Goal: Task Accomplishment & Management: Use online tool/utility

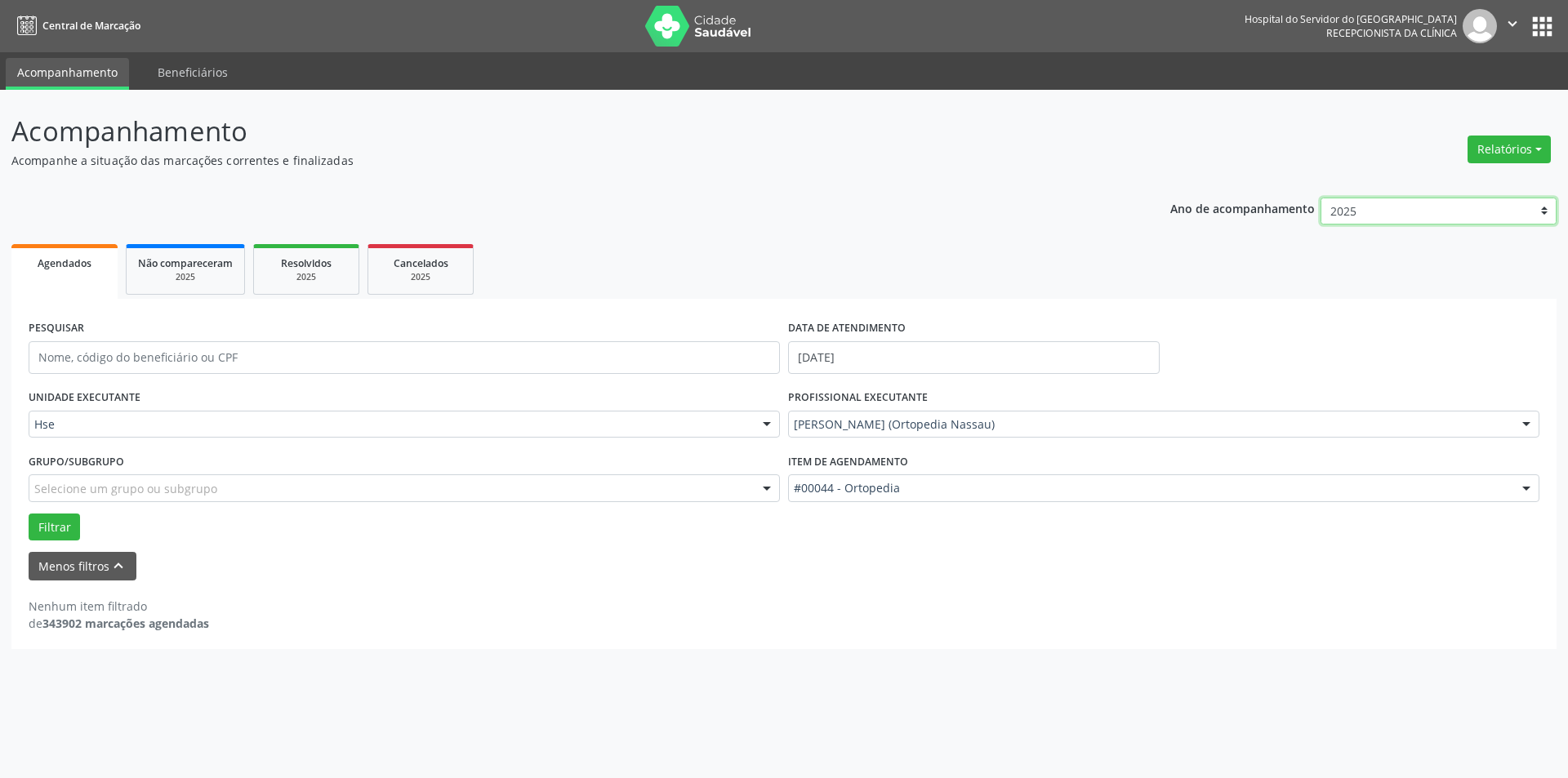
click at [1540, 207] on select "2025 2024 2023 2022 2021" at bounding box center [1437, 211] width 236 height 28
click at [1264, 234] on div "Ano de acompanhamento 2025 2024 2023 2022 2021" at bounding box center [1362, 213] width 386 height 54
click at [1350, 210] on select "2025 2024 2023 2022 2021" at bounding box center [1437, 211] width 236 height 28
click at [1515, 146] on button "Relatórios" at bounding box center [1509, 149] width 84 height 28
click at [1489, 177] on link "Agendamentos" at bounding box center [1464, 184] width 176 height 23
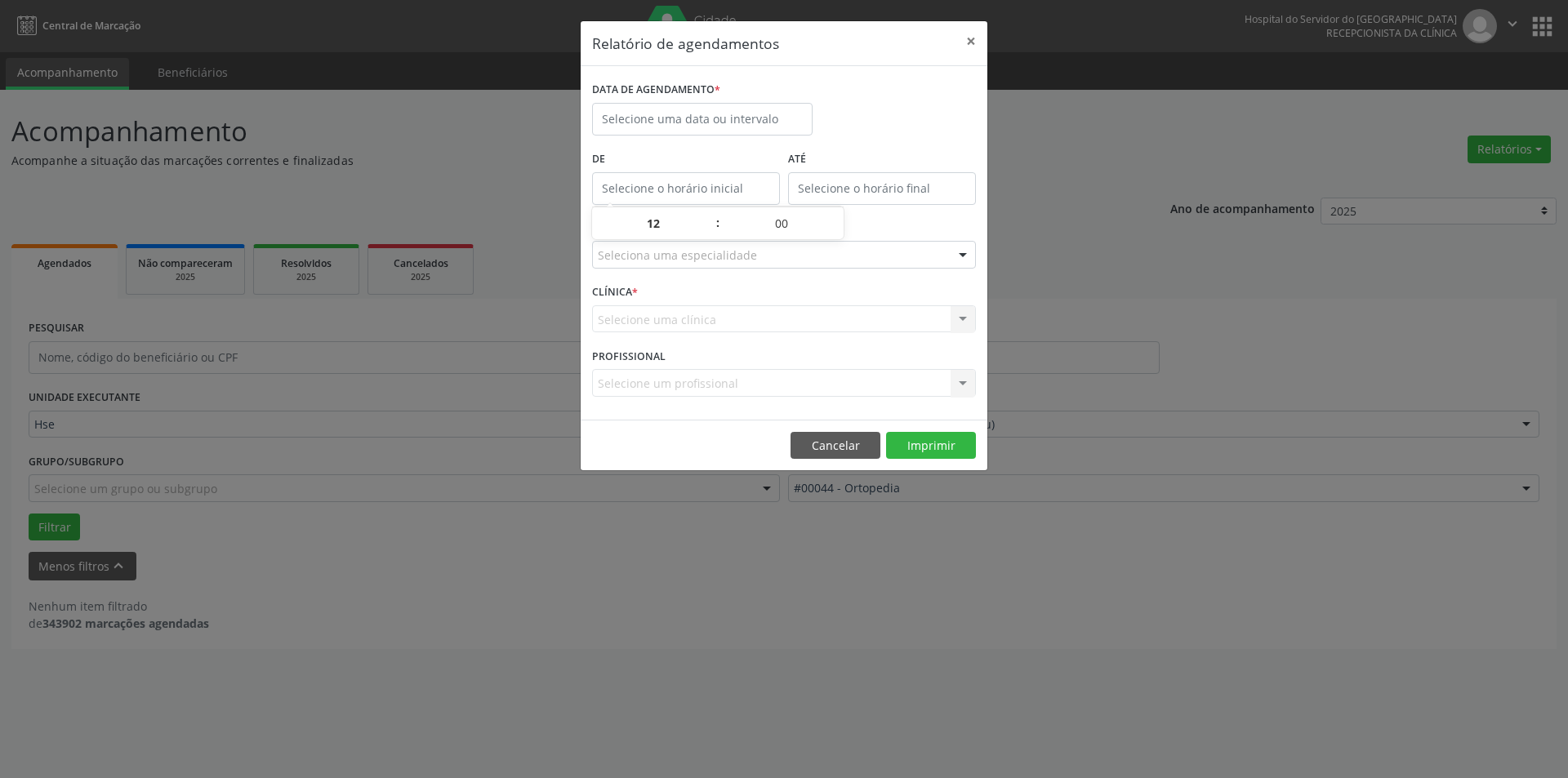
type input "12:00"
click at [699, 193] on input "12:00" at bounding box center [686, 189] width 188 height 33
type input "12:00"
click at [859, 181] on input "12:00" at bounding box center [882, 189] width 188 height 33
click at [858, 181] on input "12:00" at bounding box center [882, 189] width 188 height 33
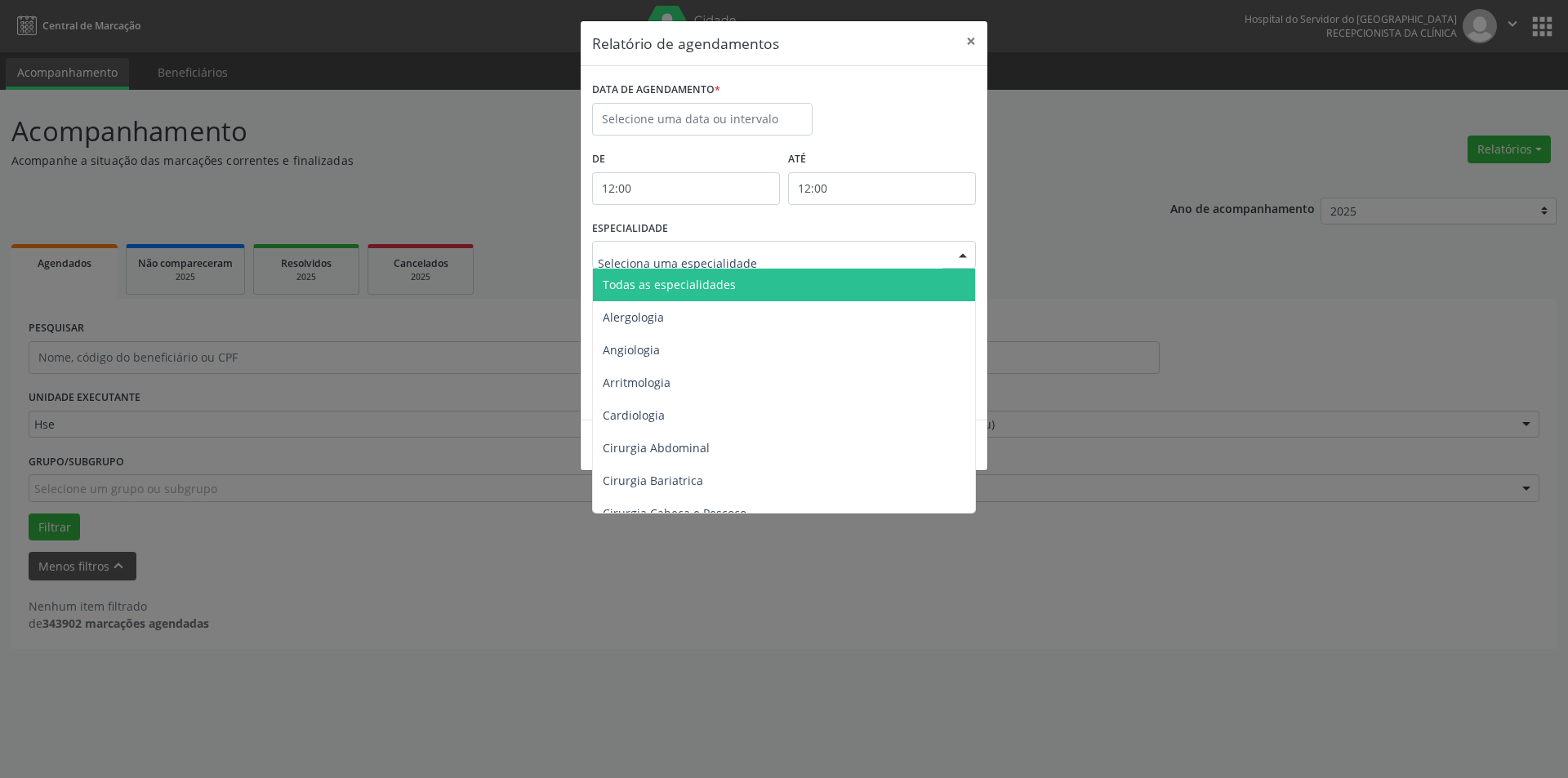
click at [657, 242] on div at bounding box center [784, 255] width 384 height 28
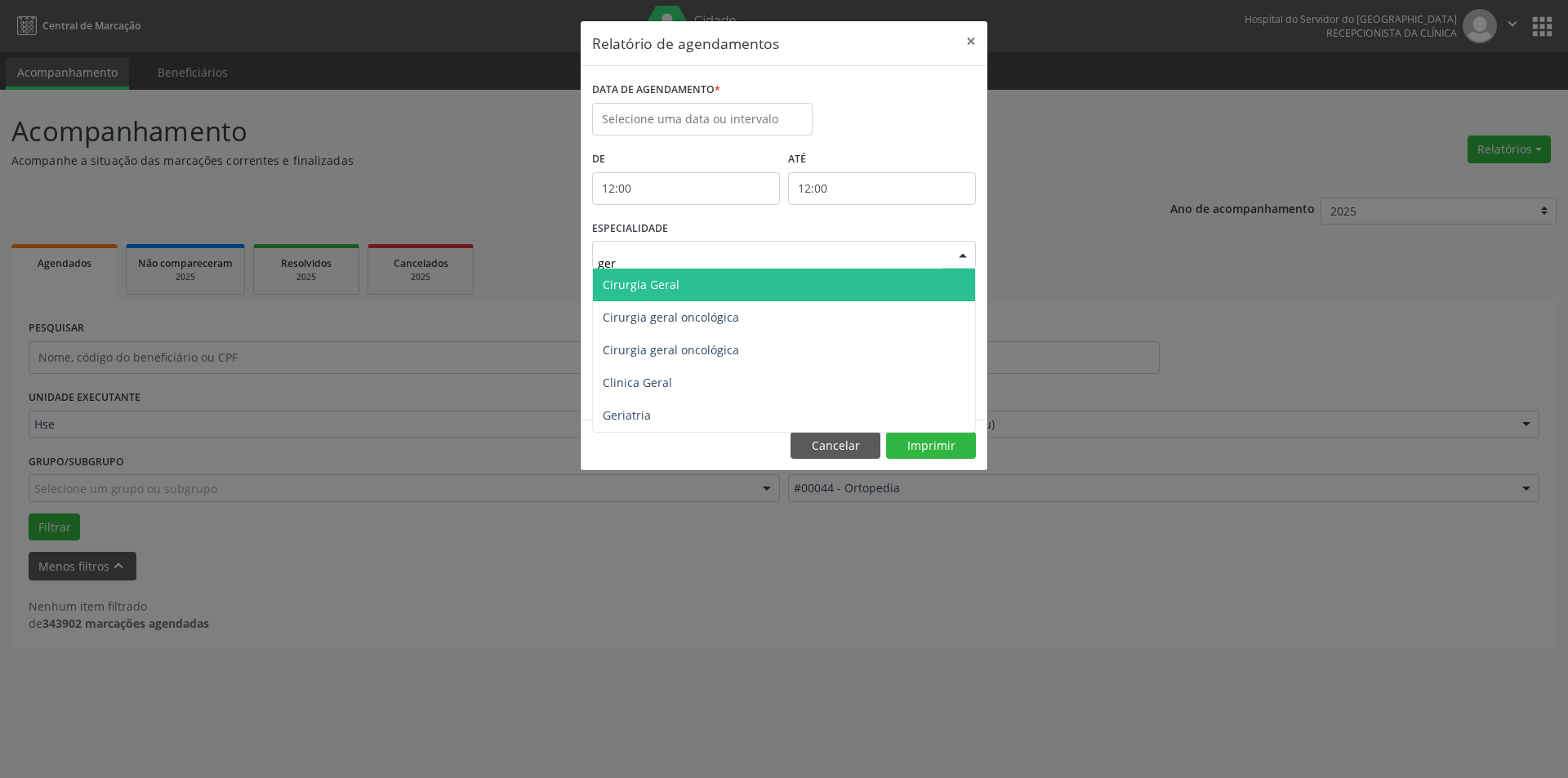
type input "geri"
click at [709, 278] on span "Geriatria" at bounding box center [783, 284] width 382 height 33
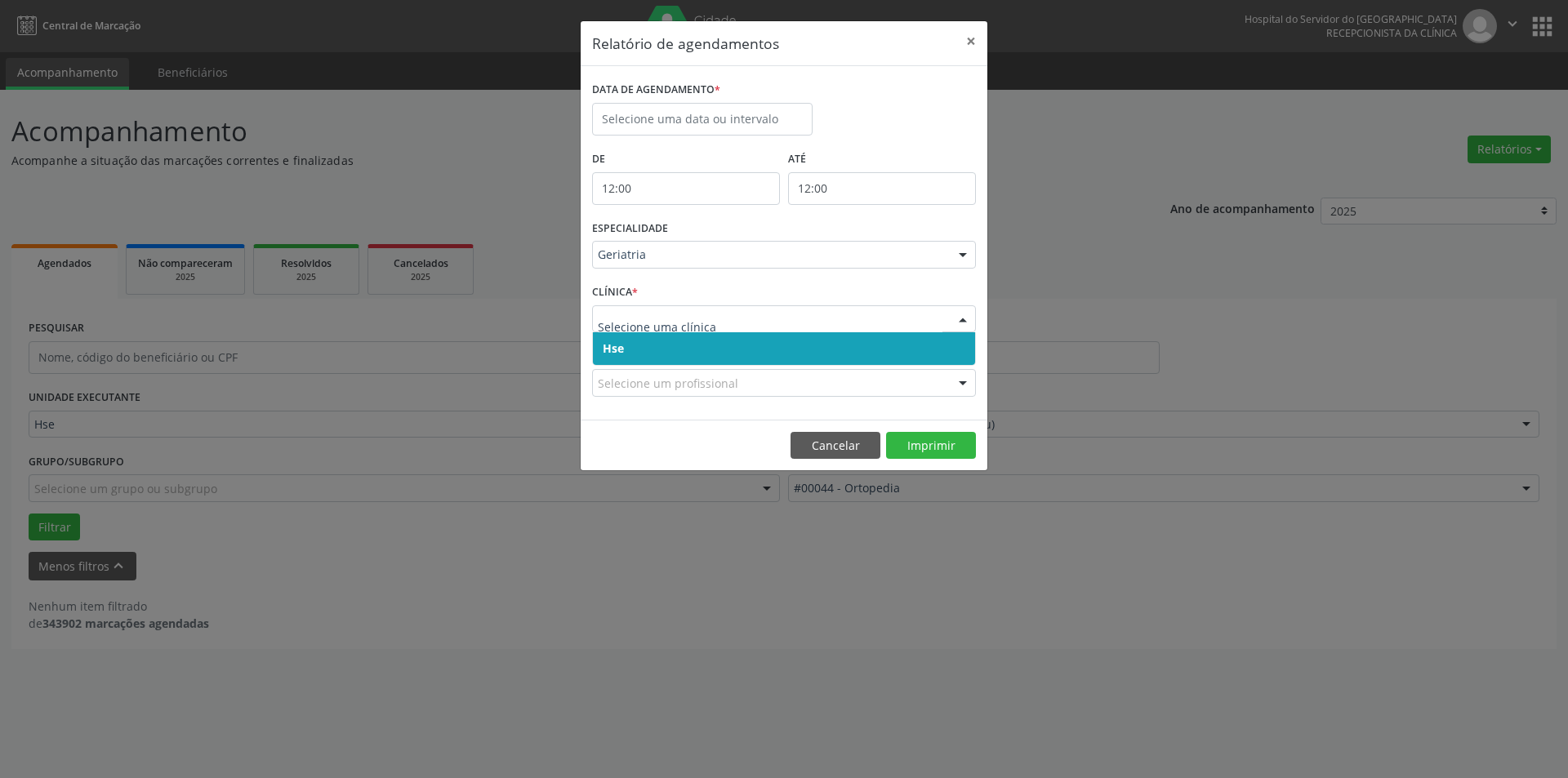
click at [682, 349] on span "Hse" at bounding box center [783, 348] width 382 height 33
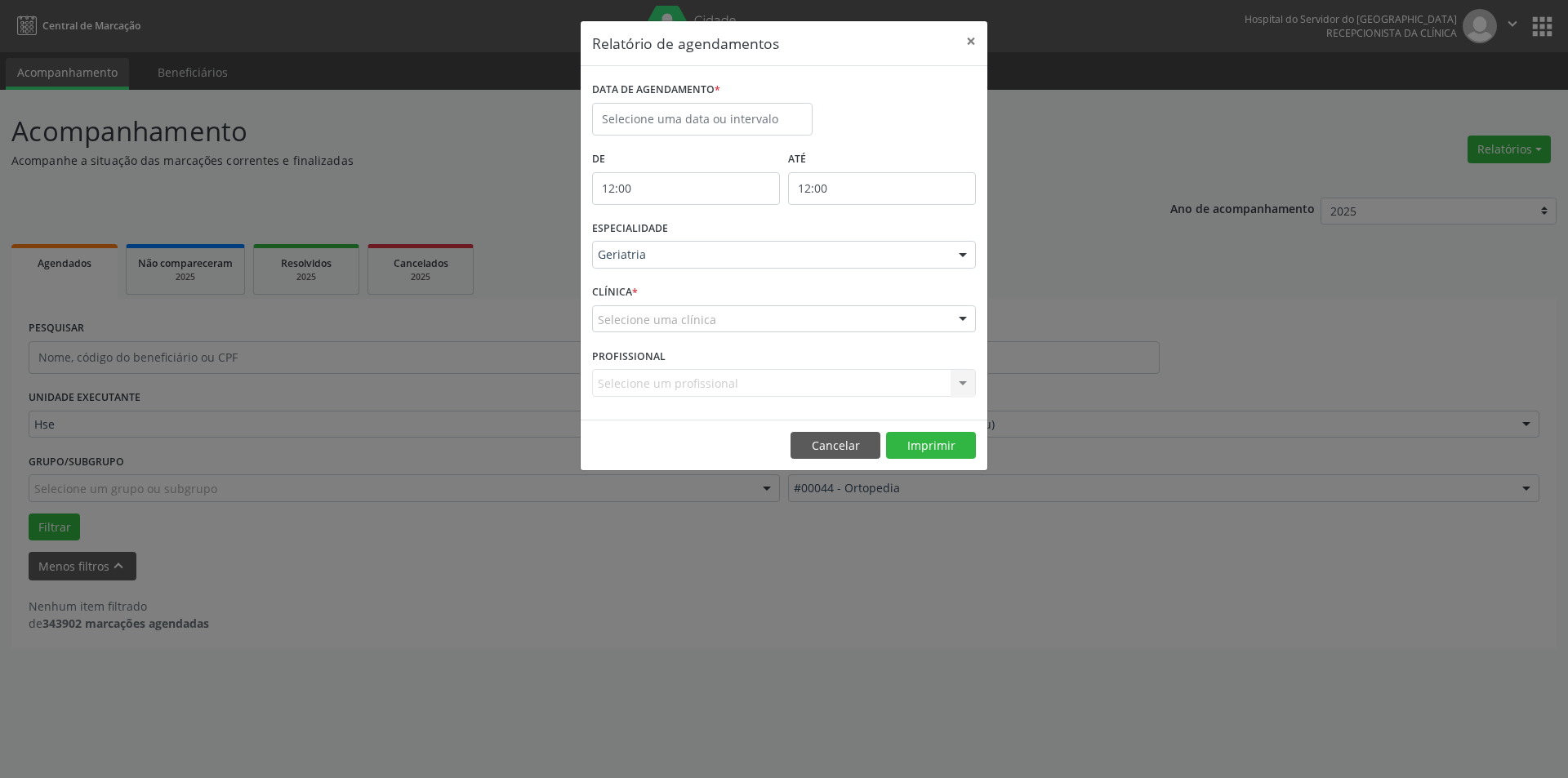
click at [705, 385] on div "Selecione um profissional Nenhum resultado encontrado para: " " Não há nenhuma …" at bounding box center [784, 383] width 384 height 28
click at [959, 383] on div "Selecione um profissional Nenhum resultado encontrado para: " " Não há nenhuma …" at bounding box center [784, 383] width 384 height 28
click at [856, 373] on div "Selecione um profissional Nenhum resultado encontrado para: " " Não há nenhuma …" at bounding box center [784, 383] width 384 height 28
drag, startPoint x: 794, startPoint y: 371, endPoint x: 644, endPoint y: 375, distance: 150.1
click at [772, 370] on div "Selecione um profissional Nenhum resultado encontrado para: " " Não há nenhuma …" at bounding box center [784, 383] width 384 height 28
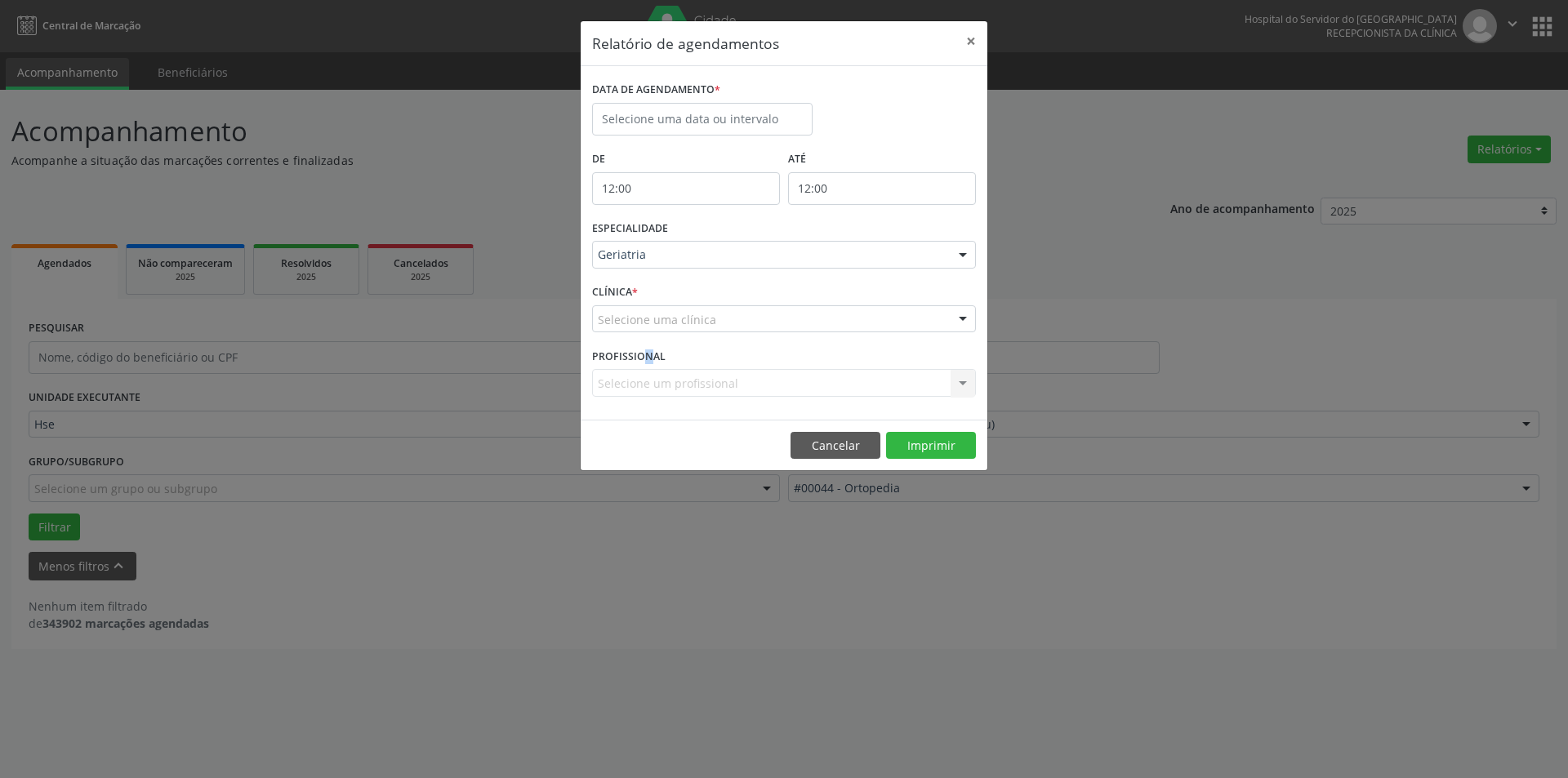
click at [614, 368] on label "PROFISSIONAL" at bounding box center [629, 356] width 73 height 25
drag, startPoint x: 613, startPoint y: 374, endPoint x: 617, endPoint y: 386, distance: 12.6
click at [614, 385] on div "Selecione um profissional Nenhum resultado encontrado para: " " Não há nenhuma …" at bounding box center [784, 383] width 384 height 28
click at [654, 372] on div "Selecione um profissional Nenhum resultado encontrado para: " " Não há nenhuma …" at bounding box center [784, 383] width 384 height 28
click at [943, 453] on button "Imprimir" at bounding box center [931, 446] width 90 height 28
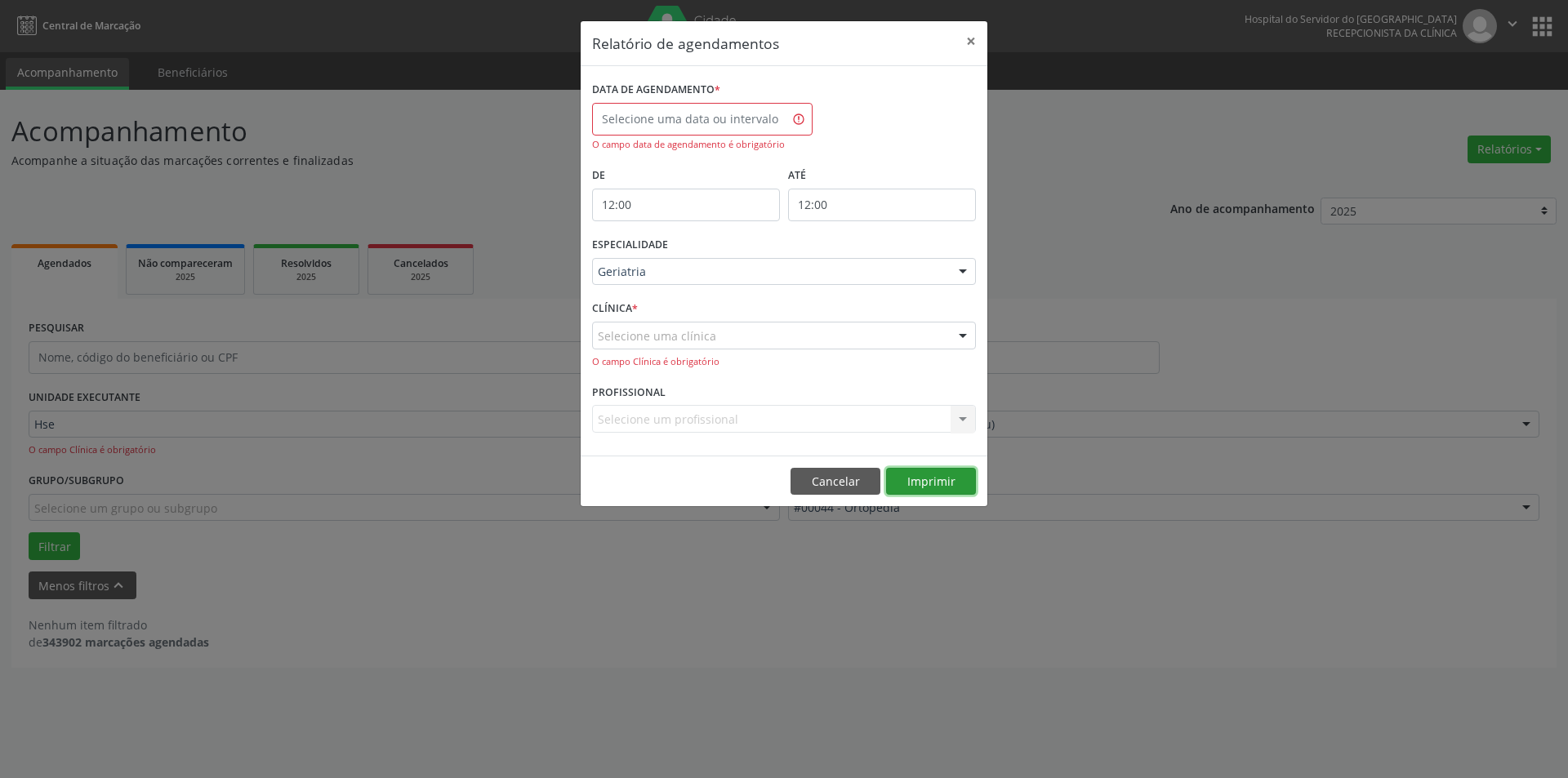
click at [937, 488] on button "Imprimir" at bounding box center [931, 481] width 90 height 28
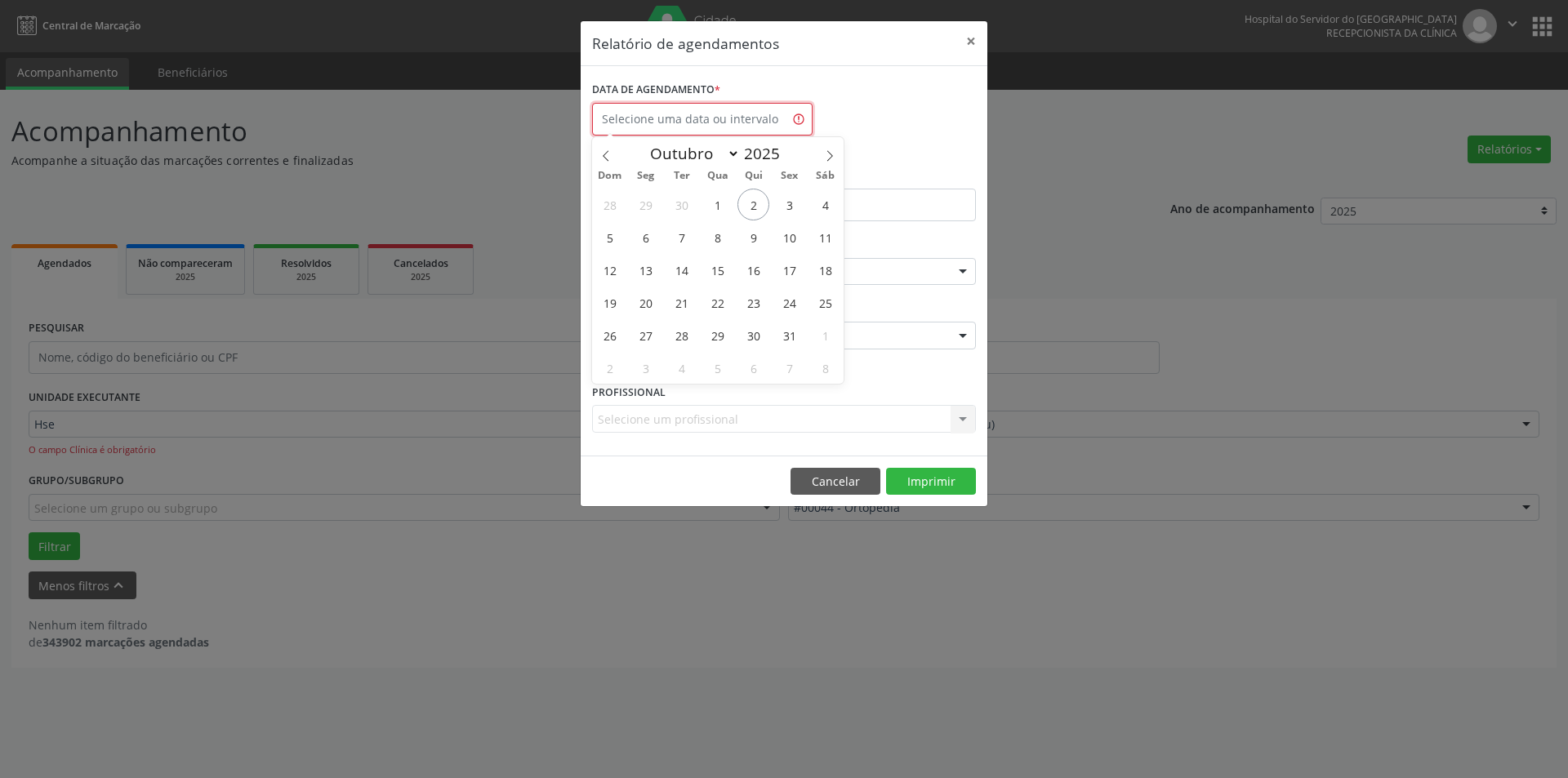
click at [749, 122] on input "text" at bounding box center [702, 119] width 221 height 33
click at [756, 199] on span "2" at bounding box center [753, 205] width 32 height 32
type input "[DATE]"
click at [757, 199] on span "2" at bounding box center [753, 205] width 32 height 32
click at [757, 200] on input "12:00" at bounding box center [686, 205] width 188 height 33
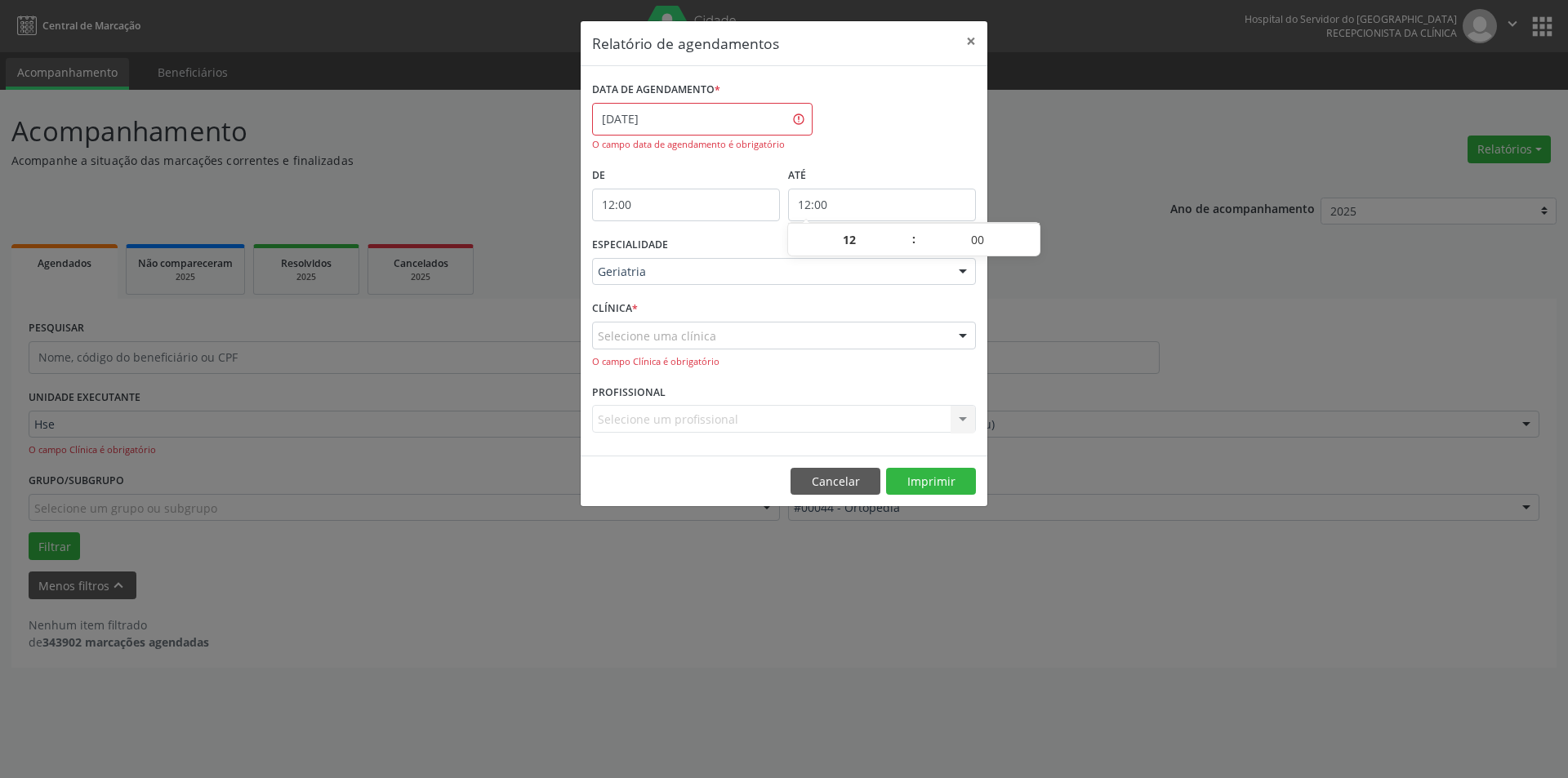
click at [863, 198] on input "12:00" at bounding box center [882, 205] width 188 height 33
click at [762, 225] on div "De 12:00" at bounding box center [685, 198] width 196 height 69
click at [935, 480] on button "Imprimir" at bounding box center [931, 481] width 90 height 28
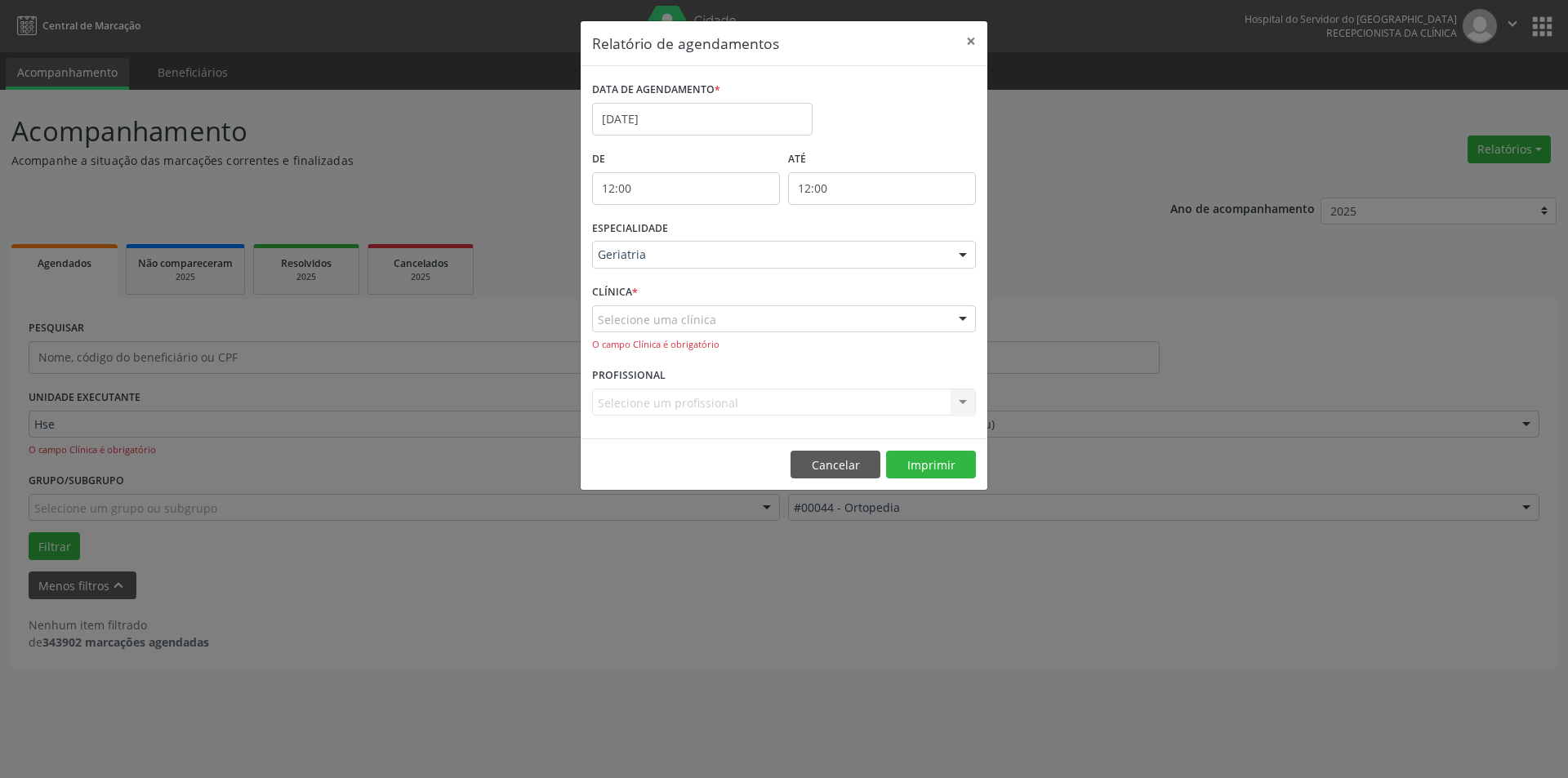
click at [697, 392] on div "Selecione um profissional Nenhum resultado encontrado para: " " Não há nenhuma …" at bounding box center [784, 403] width 384 height 28
click at [684, 385] on div "PROFISSIONAL Selecione um profissional Nenhum resultado encontrado para: " " Nã…" at bounding box center [783, 395] width 392 height 64
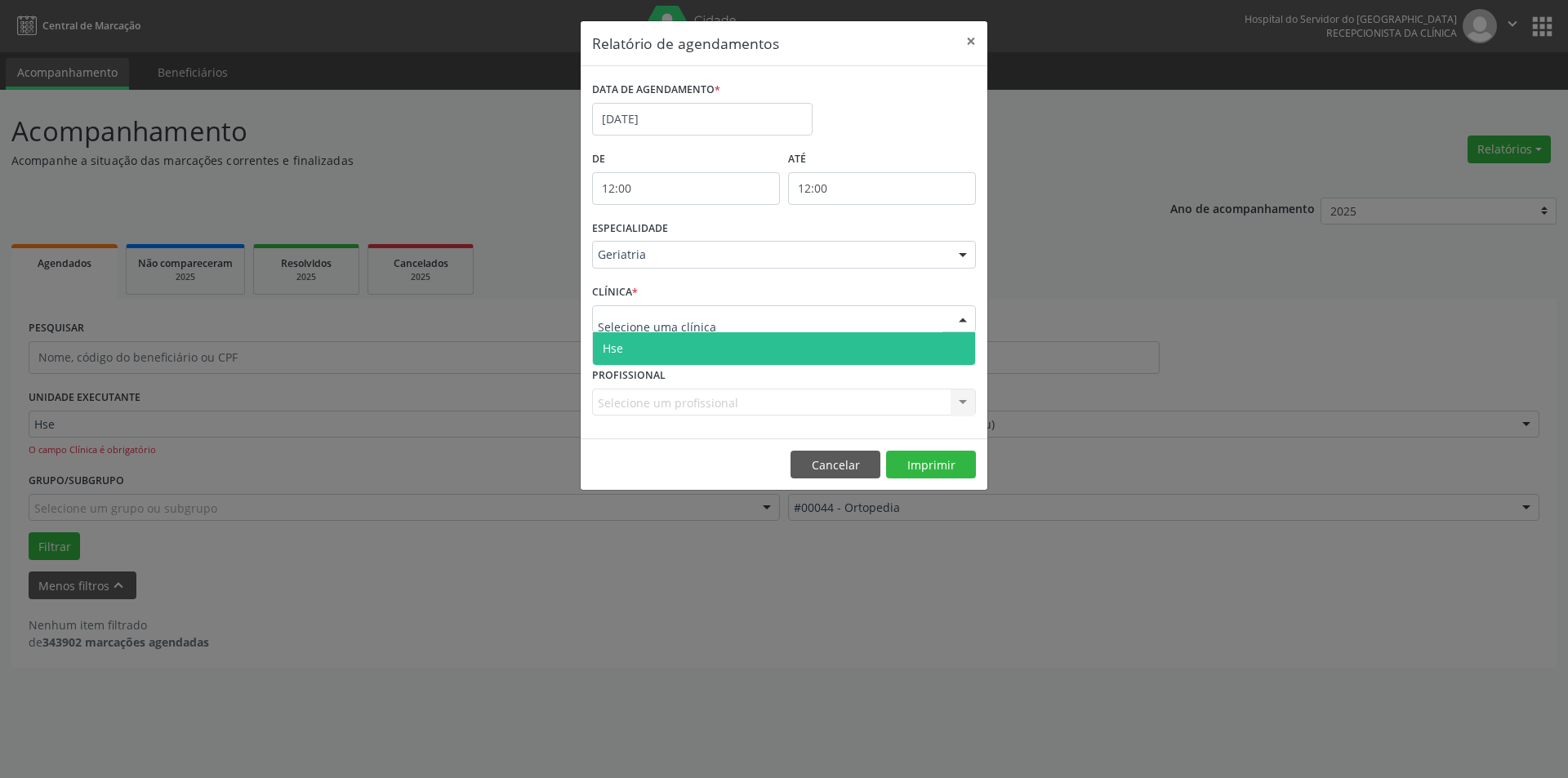
click at [727, 311] on div at bounding box center [784, 319] width 384 height 28
click at [690, 342] on span "Hse" at bounding box center [783, 348] width 382 height 33
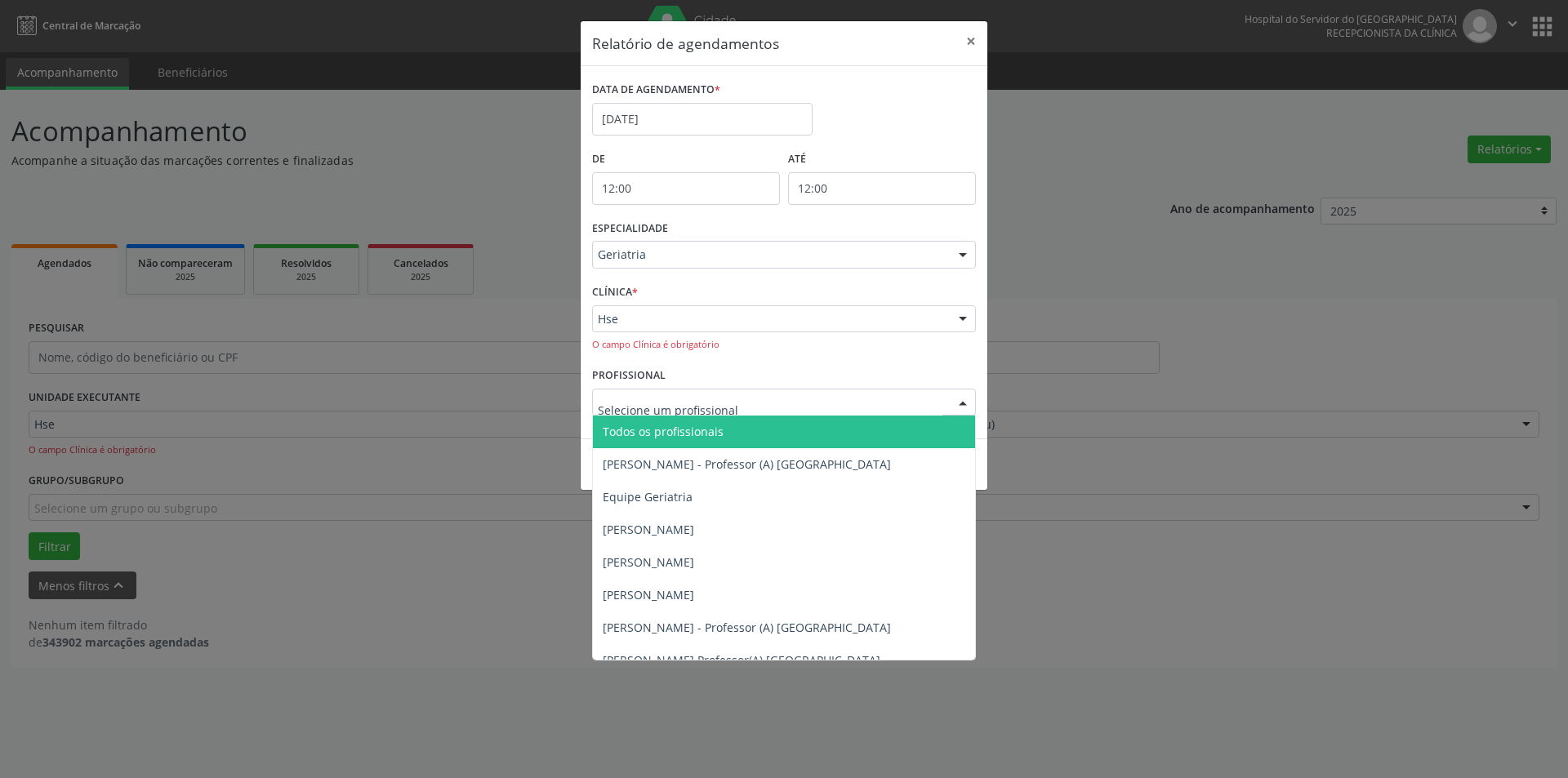
click at [961, 398] on div at bounding box center [962, 404] width 24 height 28
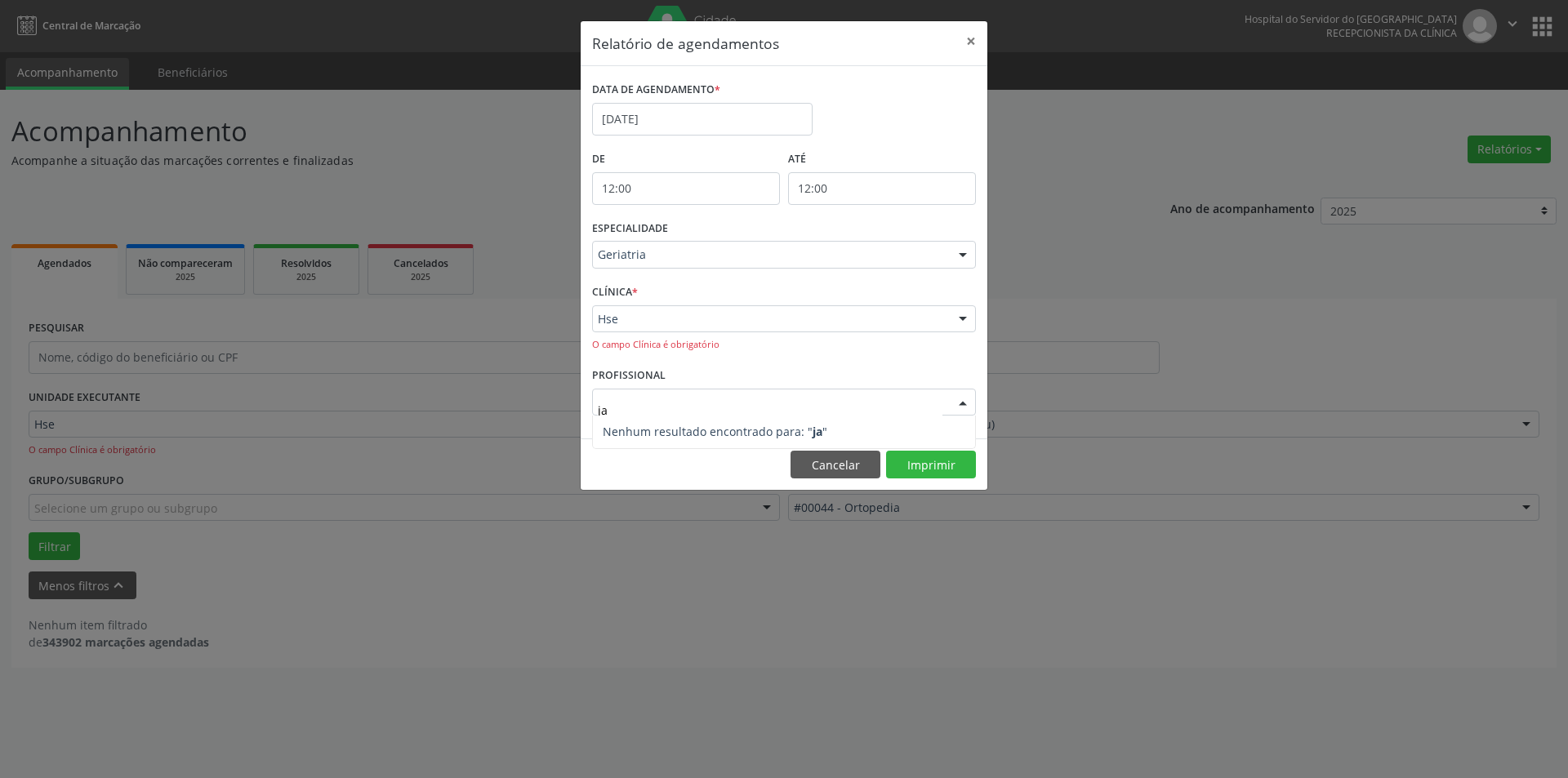
type input "j"
type input "[PERSON_NAME]"
click at [934, 464] on button "Imprimir" at bounding box center [931, 465] width 90 height 28
